Goal: Information Seeking & Learning: Learn about a topic

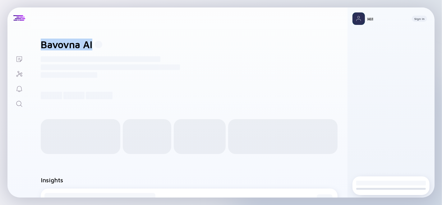
drag, startPoint x: 47, startPoint y: 42, endPoint x: 94, endPoint y: 39, distance: 46.7
click at [94, 39] on div "Bavovna AI ------------------------------------------------------- ------------…" at bounding box center [189, 69] width 317 height 80
copy h1 "Bavovna AI"
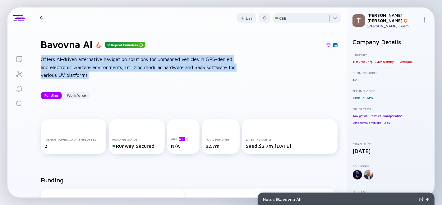
drag, startPoint x: 91, startPoint y: 76, endPoint x: 41, endPoint y: 60, distance: 53.2
click at [41, 60] on div "Offers AI-driven alternative navigation solutions for unmanned vehicles in GPS-…" at bounding box center [140, 67] width 199 height 24
copy div "Offers AI-driven alternative navigation solutions for unmanned vehicles in GPS-…"
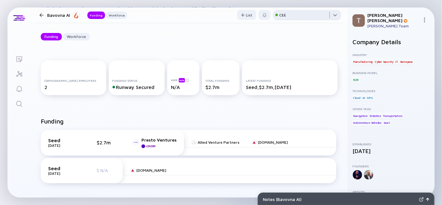
scroll to position [34, 0]
